Goal: Transaction & Acquisition: Book appointment/travel/reservation

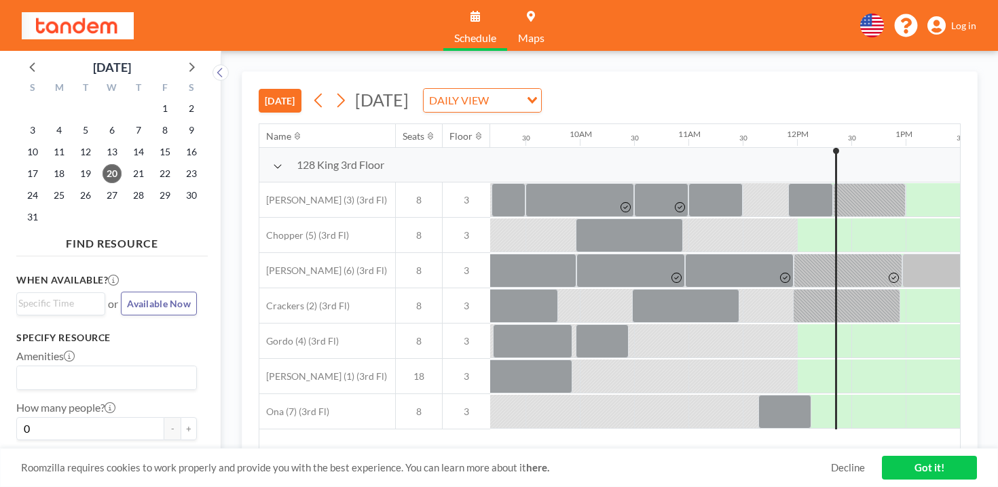
scroll to position [0, 1015]
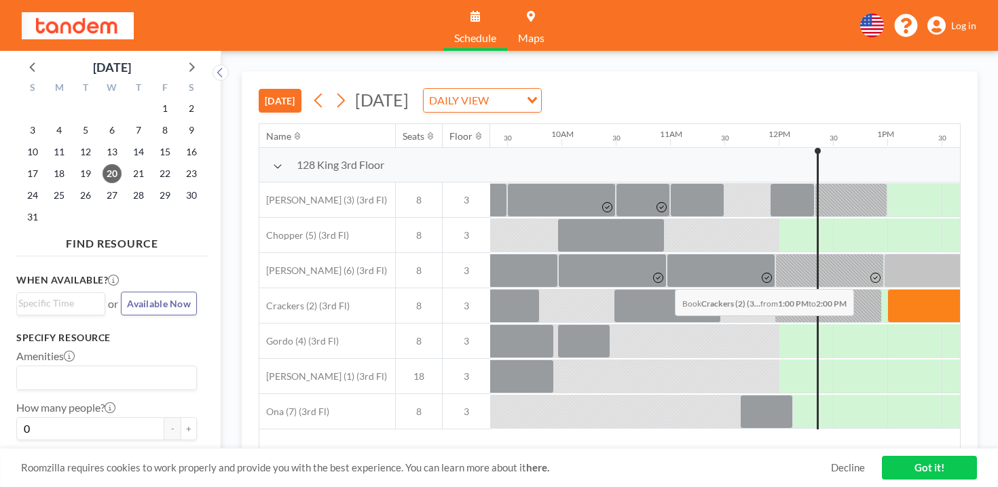
drag, startPoint x: 538, startPoint y: 257, endPoint x: 671, endPoint y: 257, distance: 132.3
click at [671, 288] on div at bounding box center [778, 305] width 2606 height 35
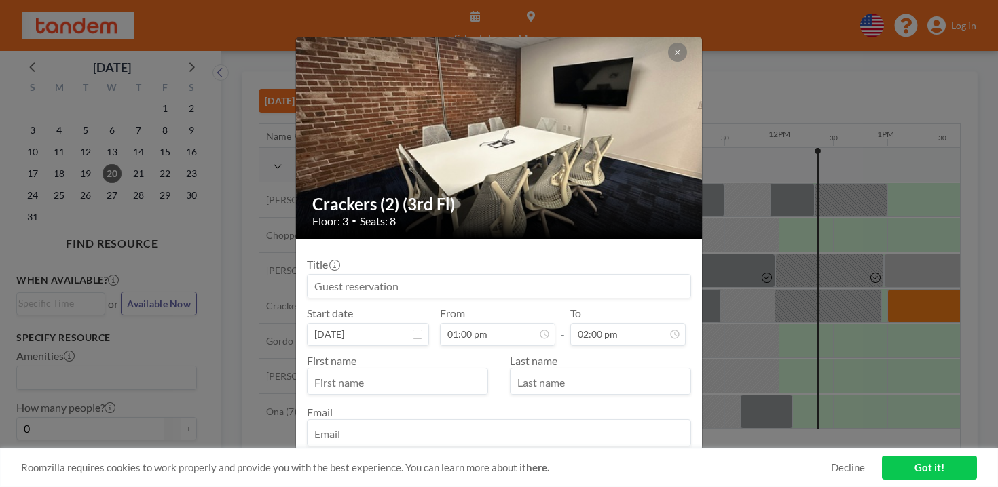
scroll to position [607, 0]
click at [622, 463] on button "BOOK NOW" at bounding box center [656, 475] width 69 height 24
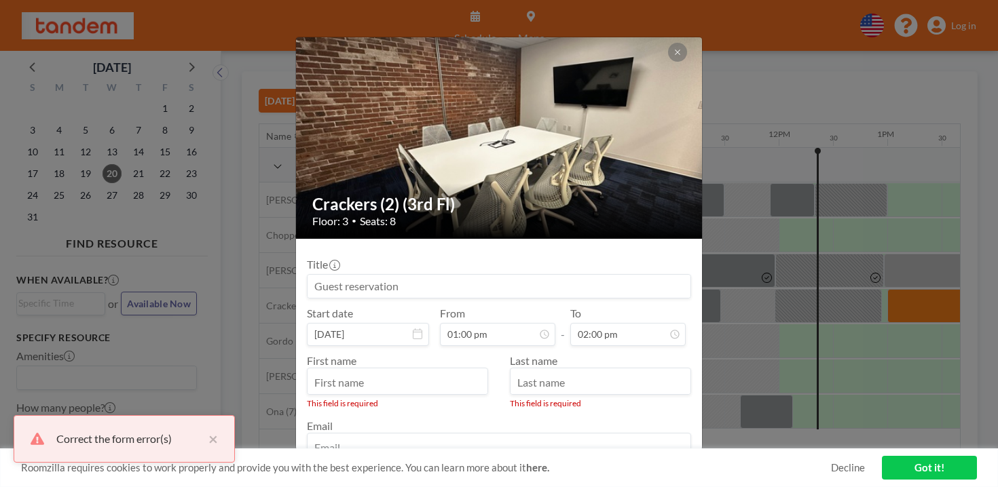
click at [402, 371] on input "text" at bounding box center [397, 382] width 180 height 23
type input "Aman"
type input "[PERSON_NAME]"
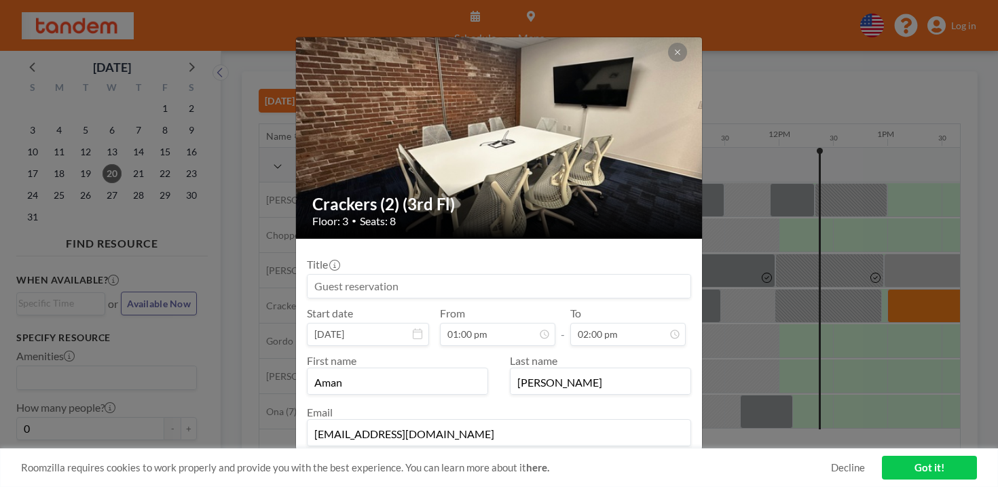
type input "[EMAIL_ADDRESS][DOMAIN_NAME]"
click at [620, 413] on form "Title Start date [DATE] From 01:00 pm - To 02:00 pm First name [PERSON_NAME] La…" at bounding box center [499, 380] width 406 height 283
click at [630, 463] on button "BOOK NOW" at bounding box center [656, 475] width 69 height 24
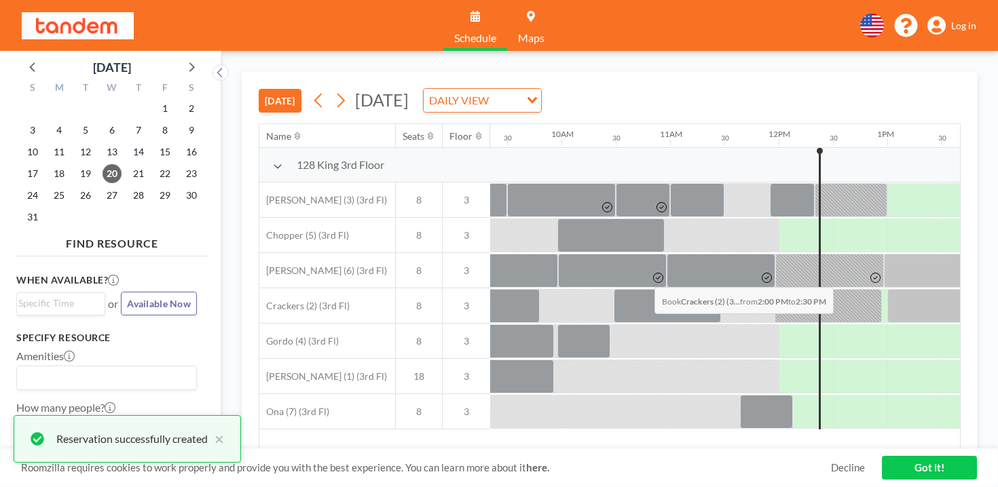
drag, startPoint x: 650, startPoint y: 255, endPoint x: 703, endPoint y: 255, distance: 52.9
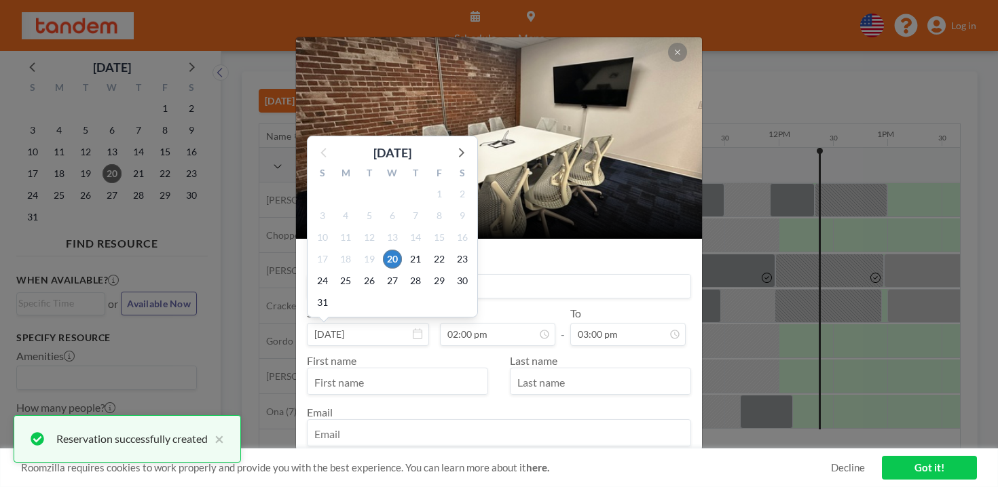
scroll to position [65, 0]
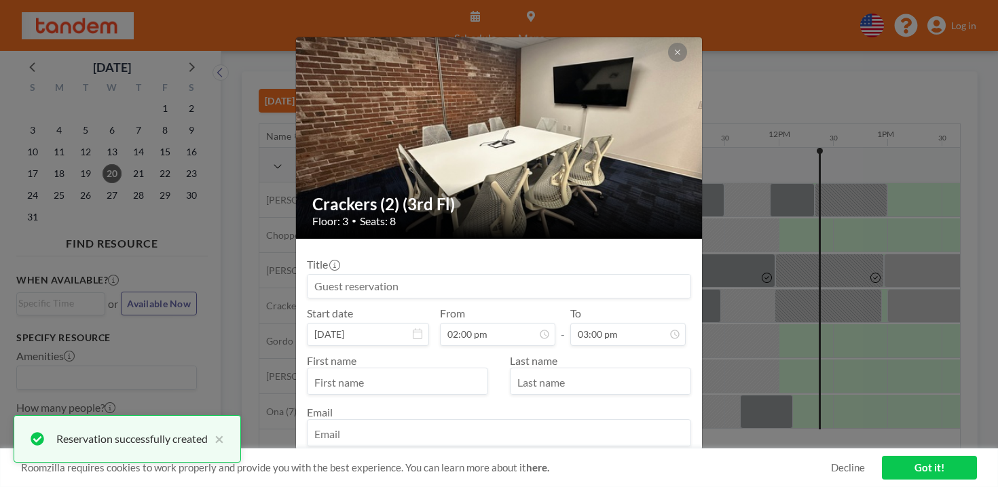
click at [418, 371] on input "text" at bounding box center [397, 382] width 180 height 23
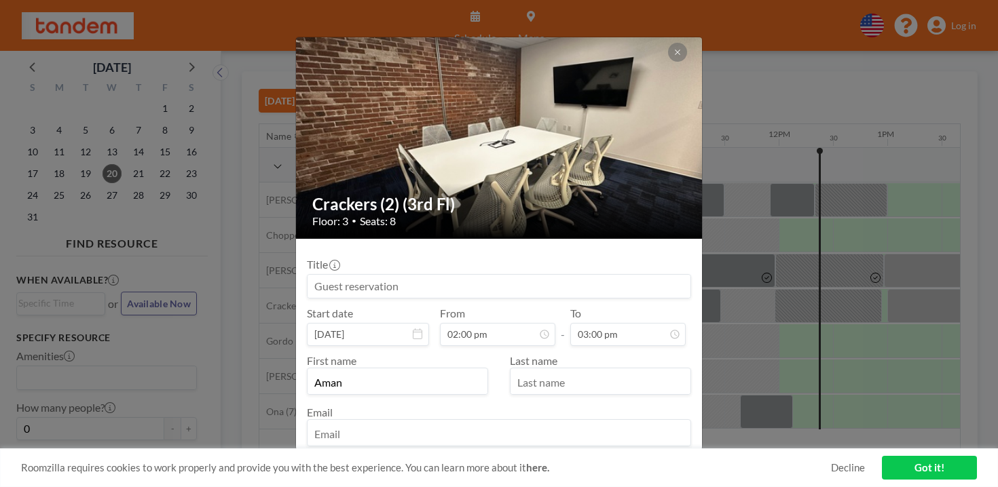
type input "Aman"
type input "[PERSON_NAME]"
click at [552, 423] on input "email" at bounding box center [498, 434] width 383 height 23
type input "[EMAIL_ADDRESS][DOMAIN_NAME]"
click at [637, 463] on button "BOOK NOW" at bounding box center [656, 475] width 69 height 24
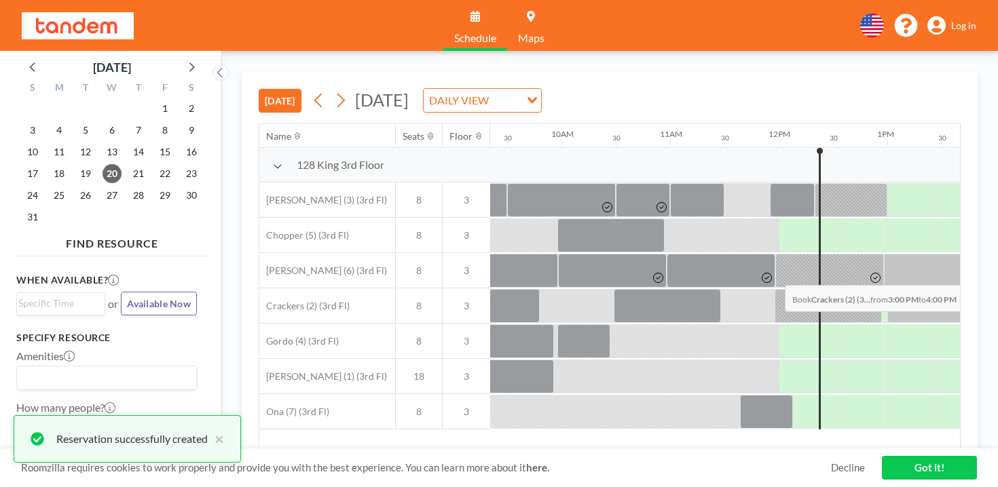
drag, startPoint x: 728, startPoint y: 253, endPoint x: 787, endPoint y: 253, distance: 58.4
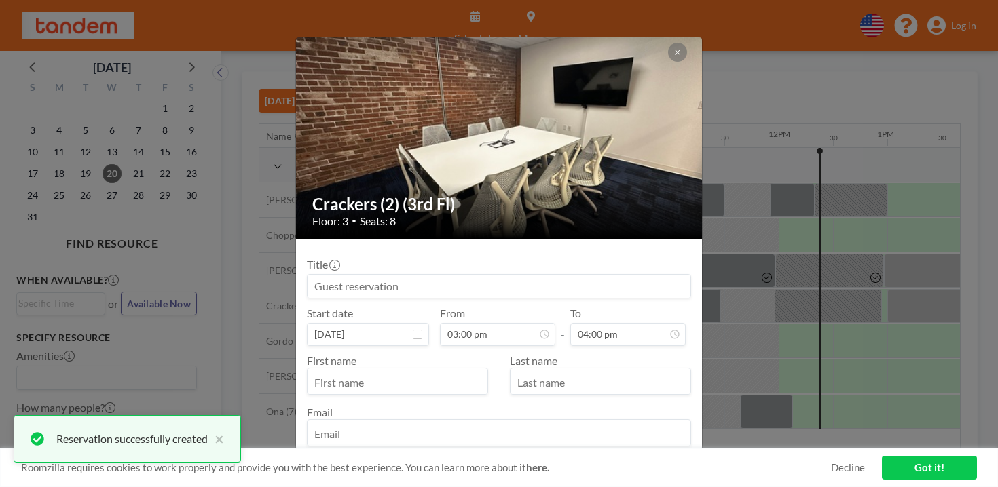
scroll to position [694, 0]
click at [471, 423] on input "email" at bounding box center [498, 434] width 383 height 23
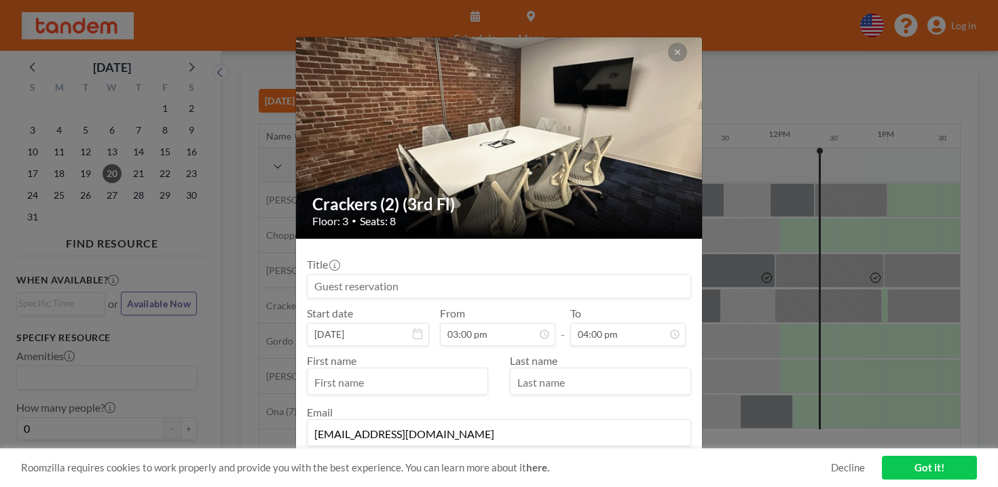
type input "[EMAIL_ADDRESS][DOMAIN_NAME]"
click at [432, 371] on input "text" at bounding box center [397, 382] width 180 height 23
type input "Aman"
type input "[PERSON_NAME]"
click at [622, 463] on button "BOOK NOW" at bounding box center [656, 475] width 69 height 24
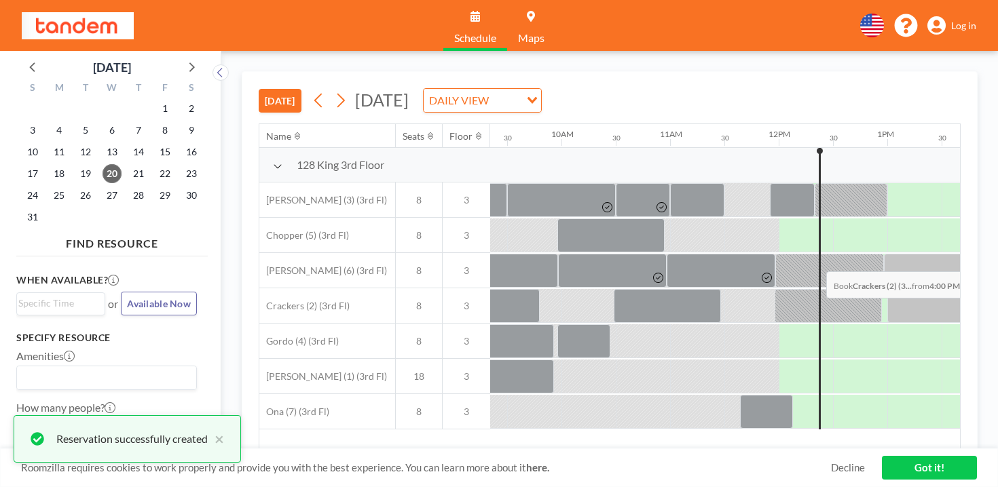
drag, startPoint x: 822, startPoint y: 240, endPoint x: 865, endPoint y: 240, distance: 42.8
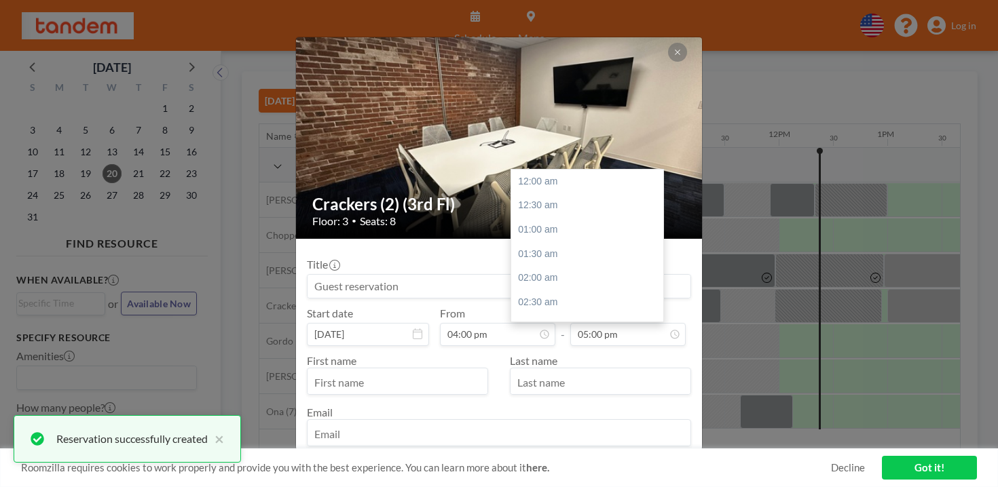
scroll to position [736, 0]
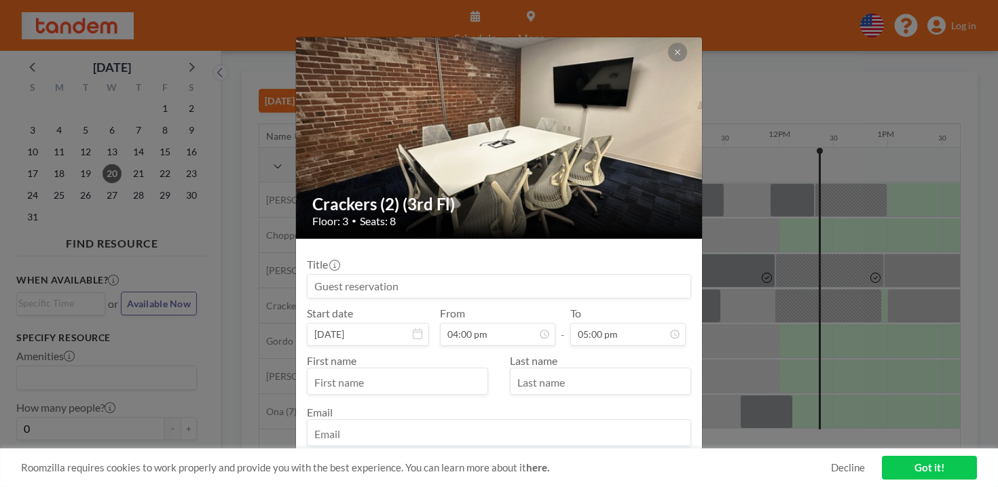
click at [422, 371] on input "text" at bounding box center [397, 382] width 180 height 23
type input "Aman"
type input "[PERSON_NAME]"
click at [411, 423] on input "email" at bounding box center [498, 434] width 383 height 23
type input "[EMAIL_ADDRESS][DOMAIN_NAME]"
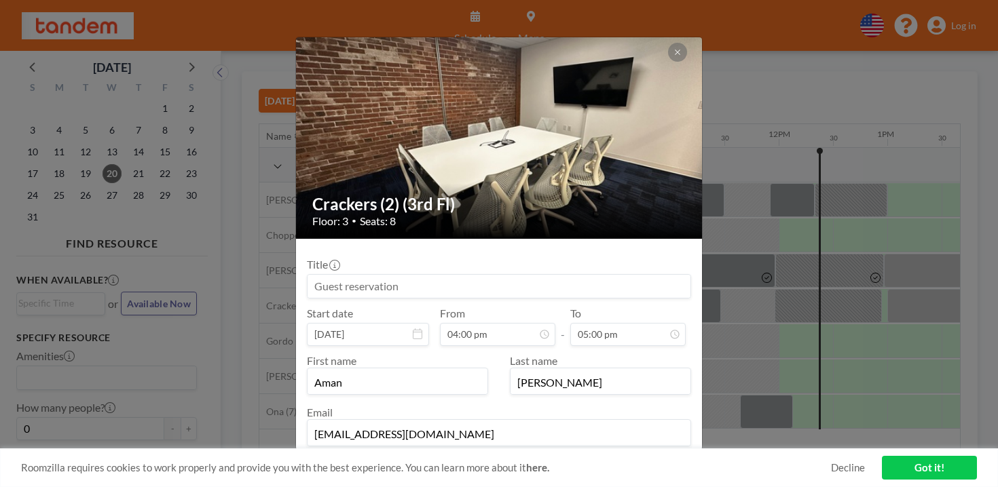
click at [622, 463] on button "BOOK NOW" at bounding box center [656, 475] width 69 height 24
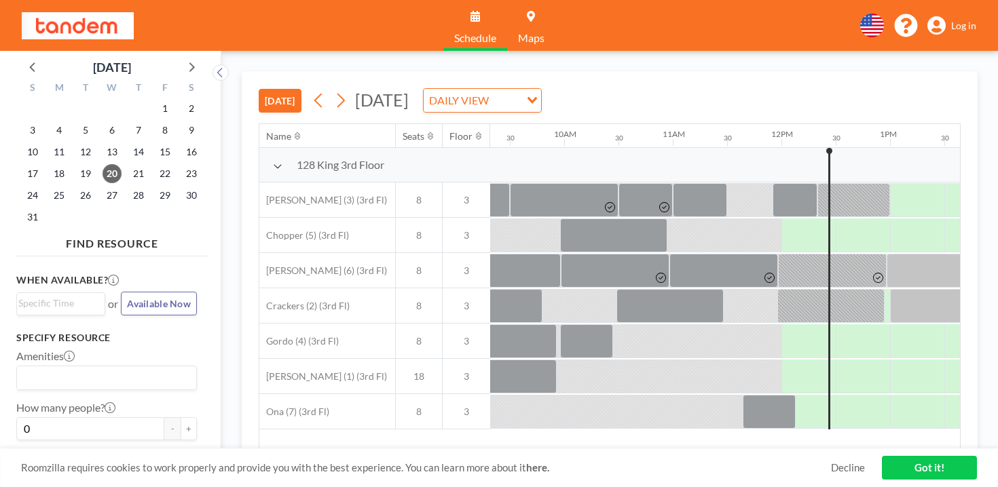
scroll to position [0, 1015]
